Goal: Find specific page/section: Find specific page/section

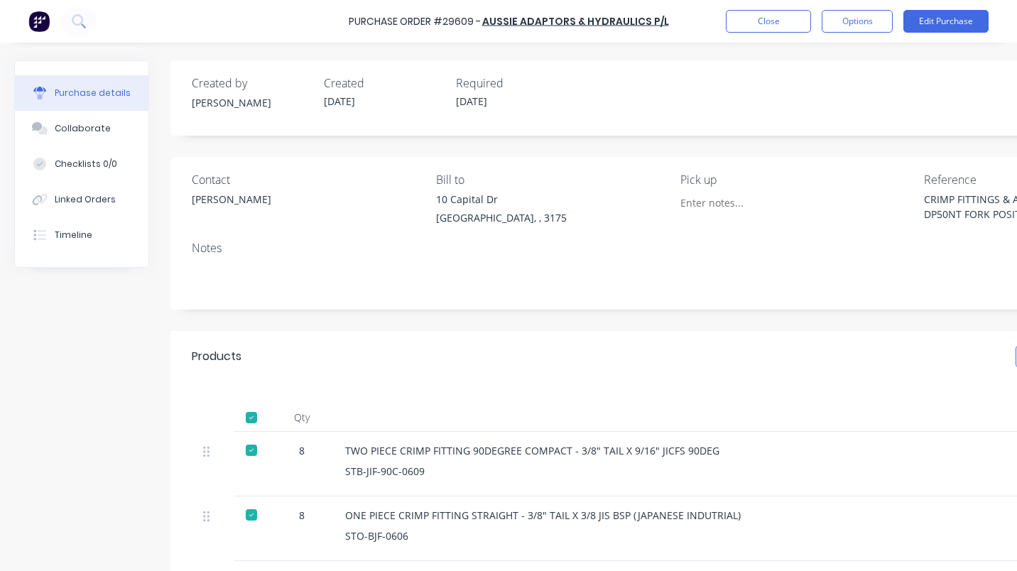
scroll to position [132, 0]
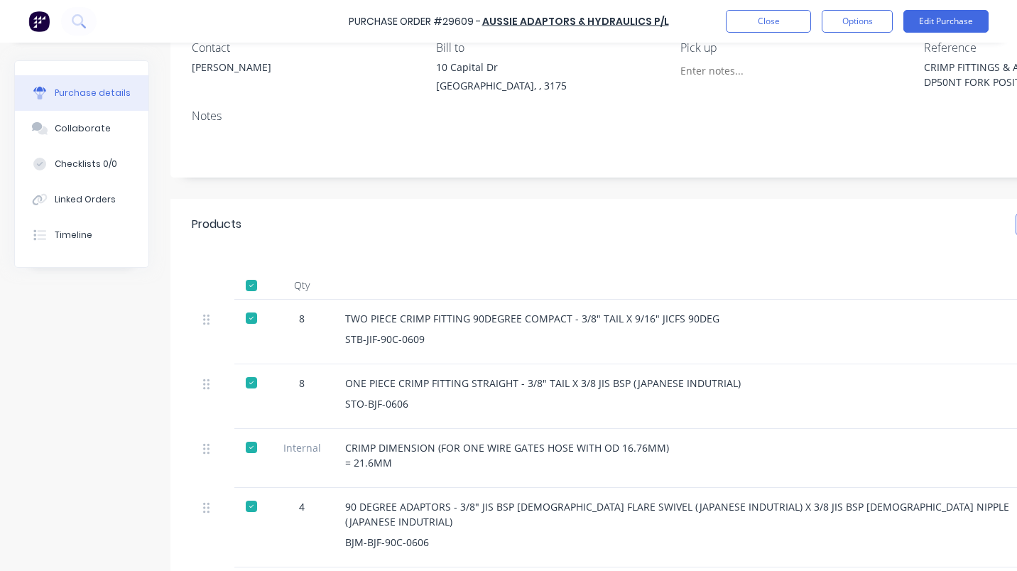
type textarea "x"
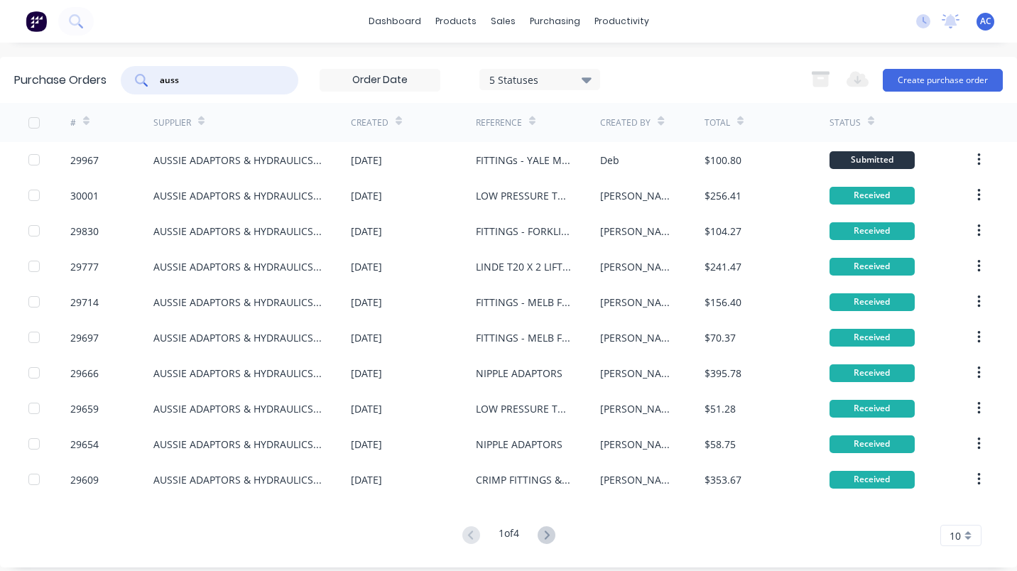
click at [198, 86] on input "auss" at bounding box center [217, 80] width 118 height 14
type input "a"
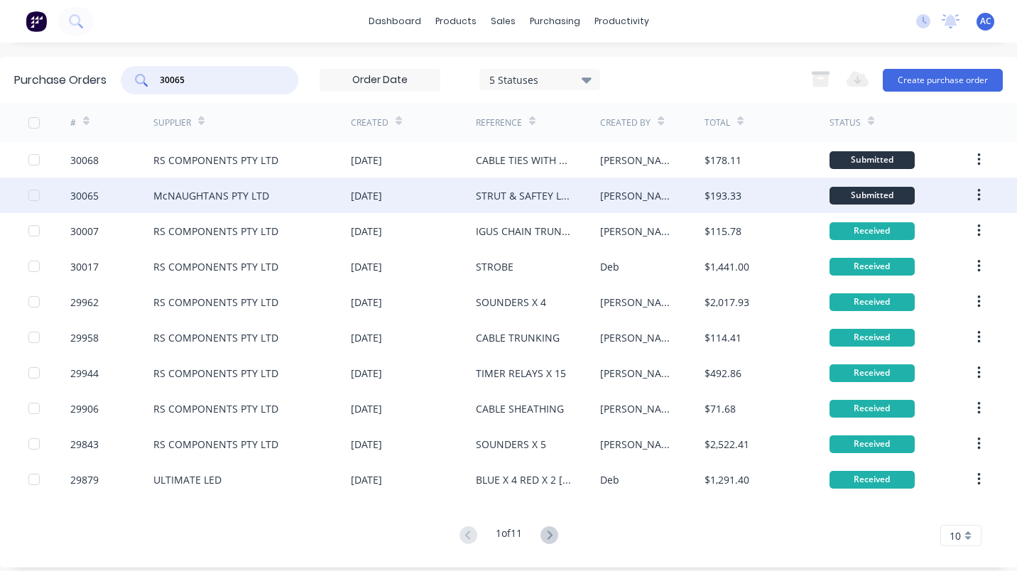
type input "30065"
click at [198, 194] on div "McNAUGHTANS PTY LTD" at bounding box center [211, 195] width 116 height 15
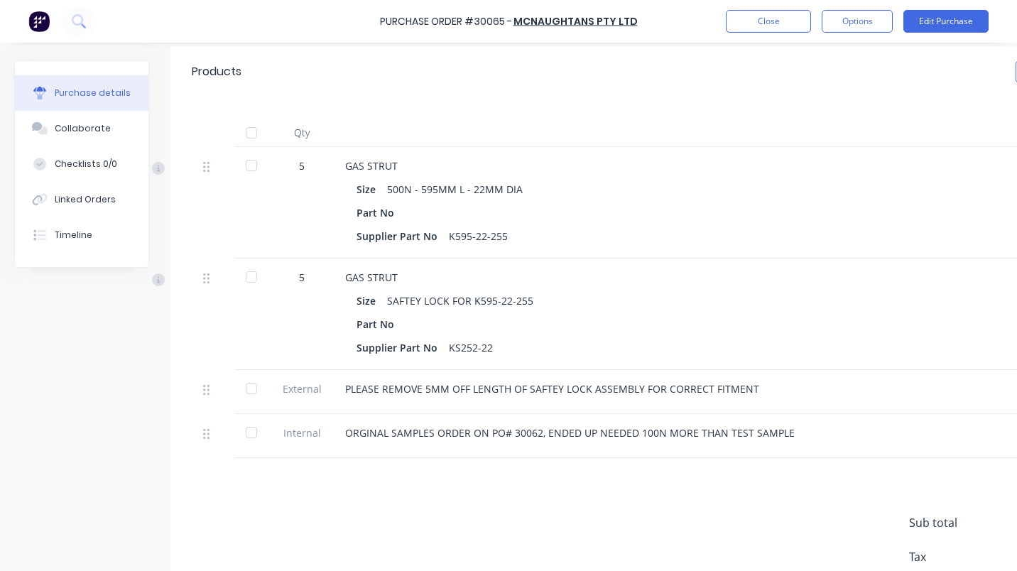
scroll to position [288, 0]
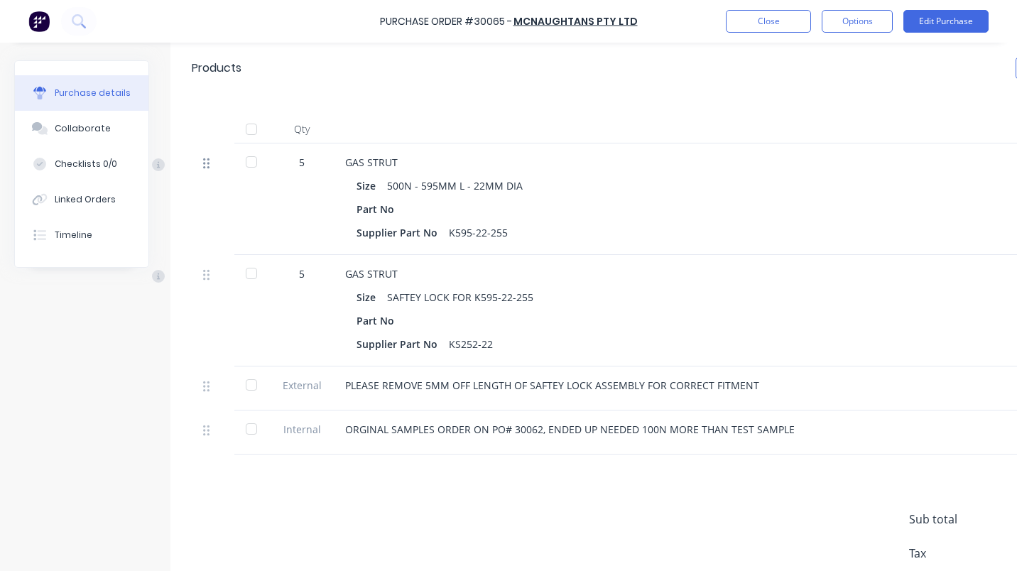
click at [209, 169] on icon at bounding box center [206, 163] width 6 height 13
click at [251, 159] on div at bounding box center [251, 162] width 28 height 28
click at [245, 266] on div at bounding box center [251, 273] width 28 height 28
click at [254, 382] on div at bounding box center [251, 385] width 28 height 28
click at [252, 435] on div at bounding box center [251, 429] width 28 height 28
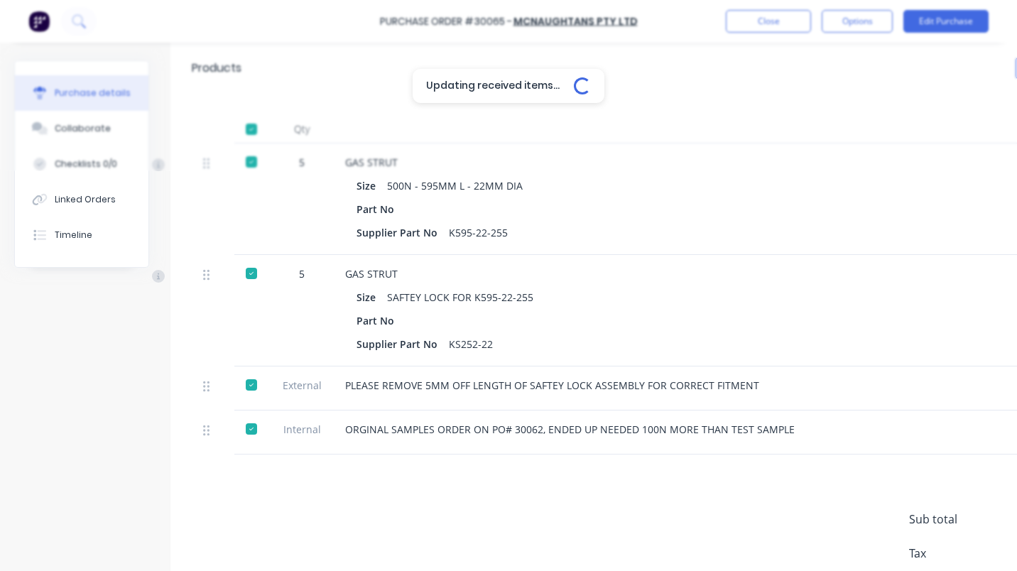
type textarea "x"
click at [786, 23] on button "Close" at bounding box center [768, 21] width 85 height 23
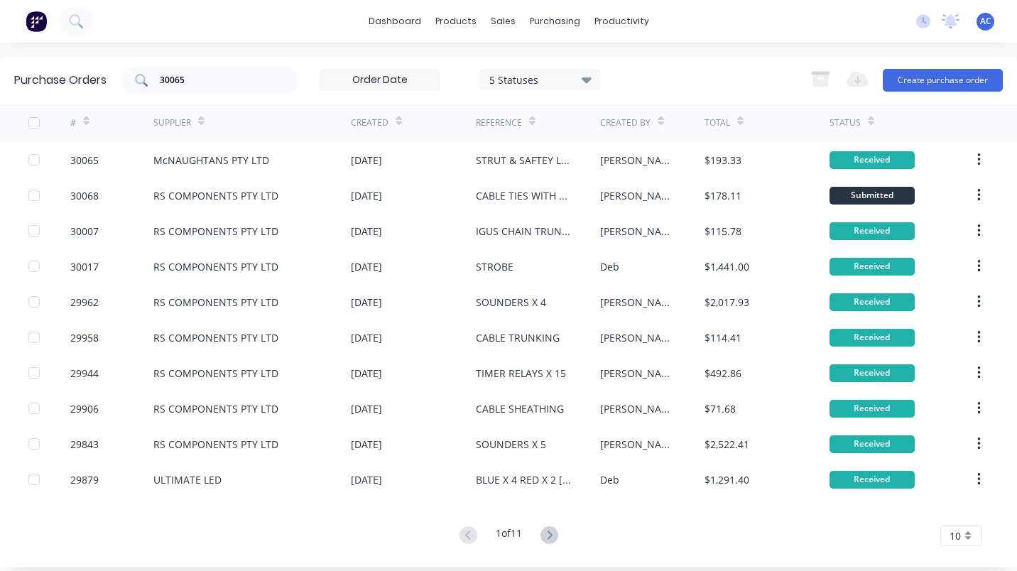
click at [198, 80] on input "30065" at bounding box center [217, 80] width 118 height 14
type input "3"
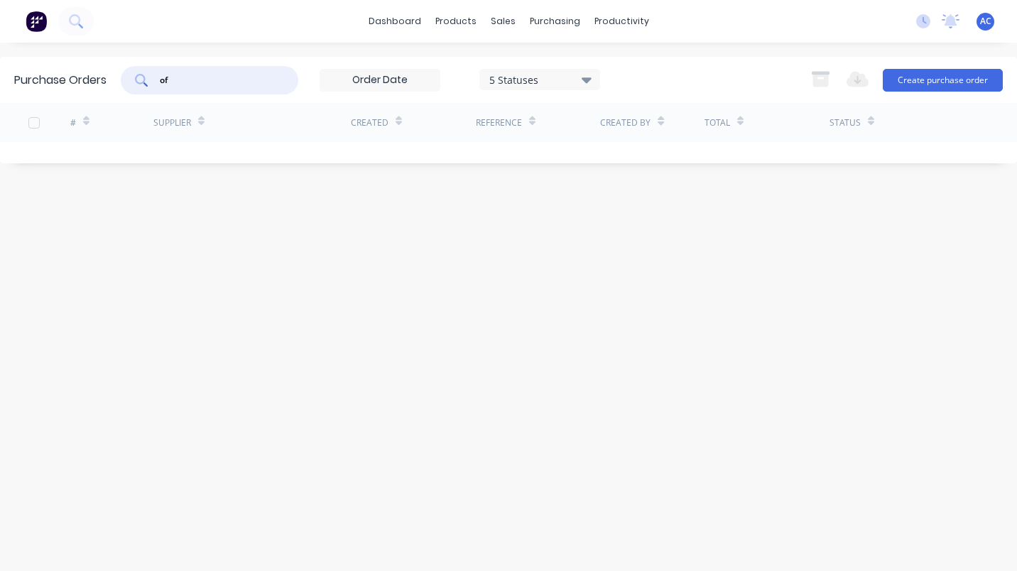
type input "o"
